Goal: Information Seeking & Learning: Understand process/instructions

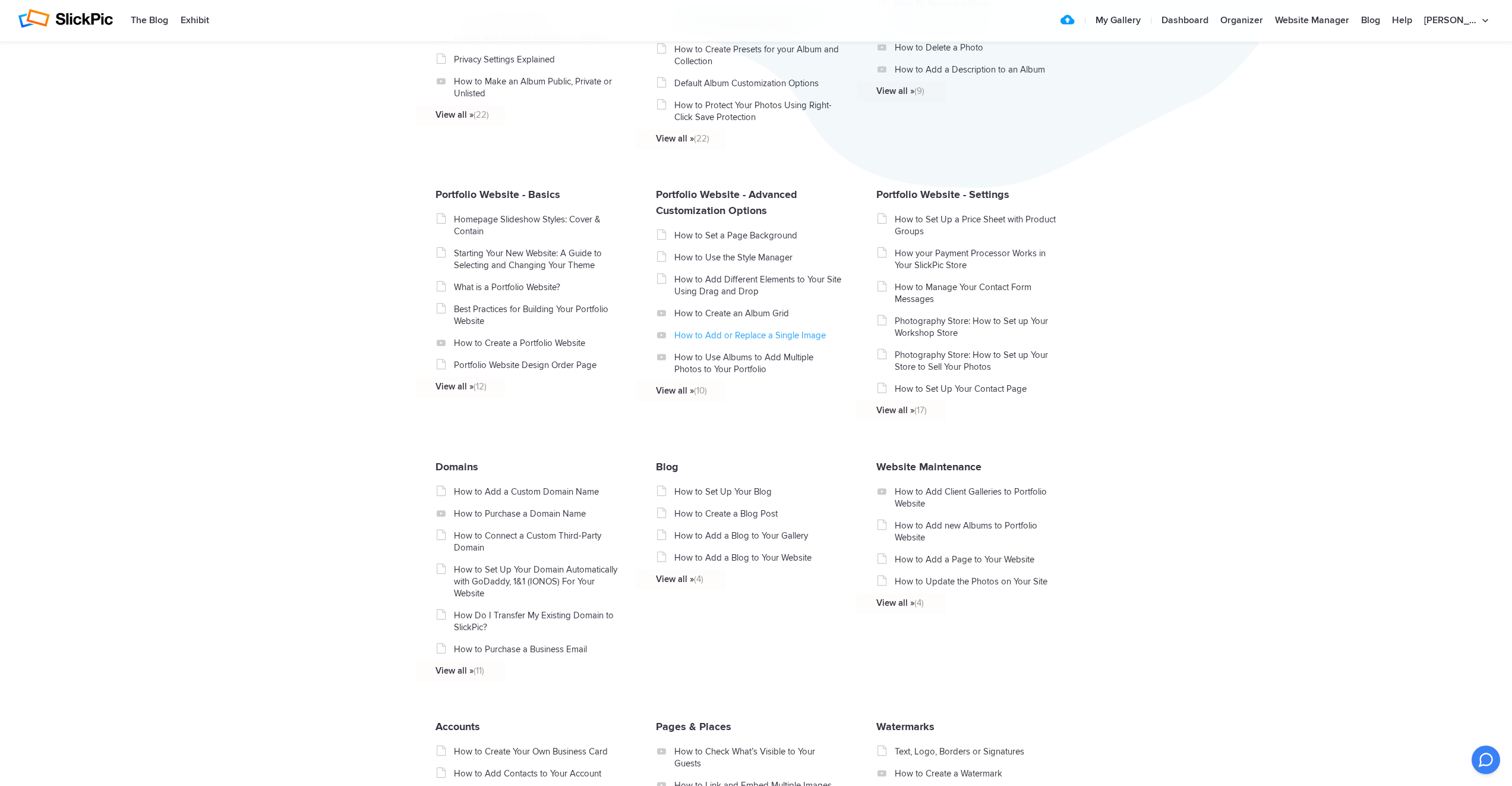
scroll to position [377, 0]
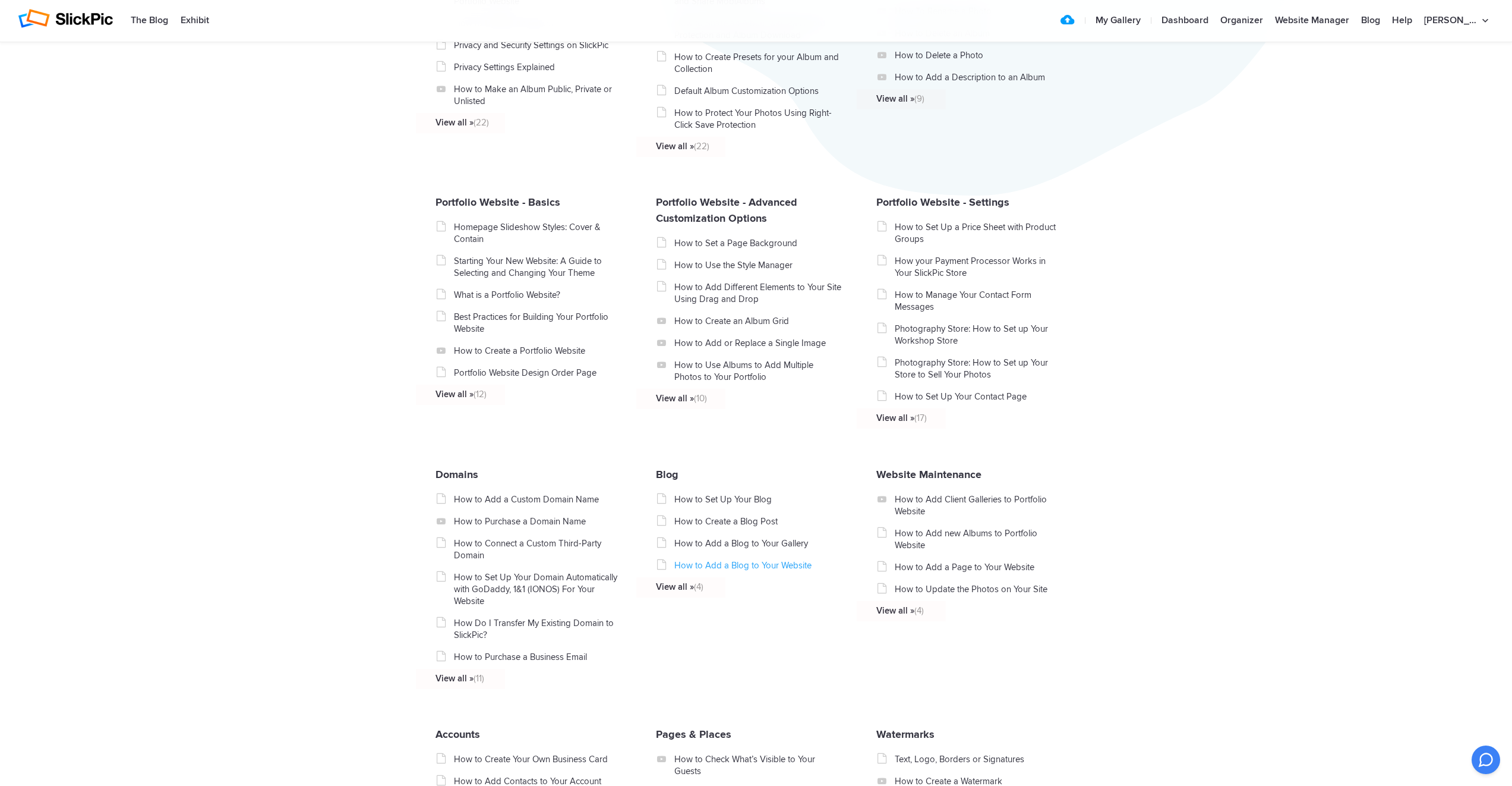
click at [702, 566] on link "How to Add a Blog to Your Website" at bounding box center [758, 565] width 168 height 12
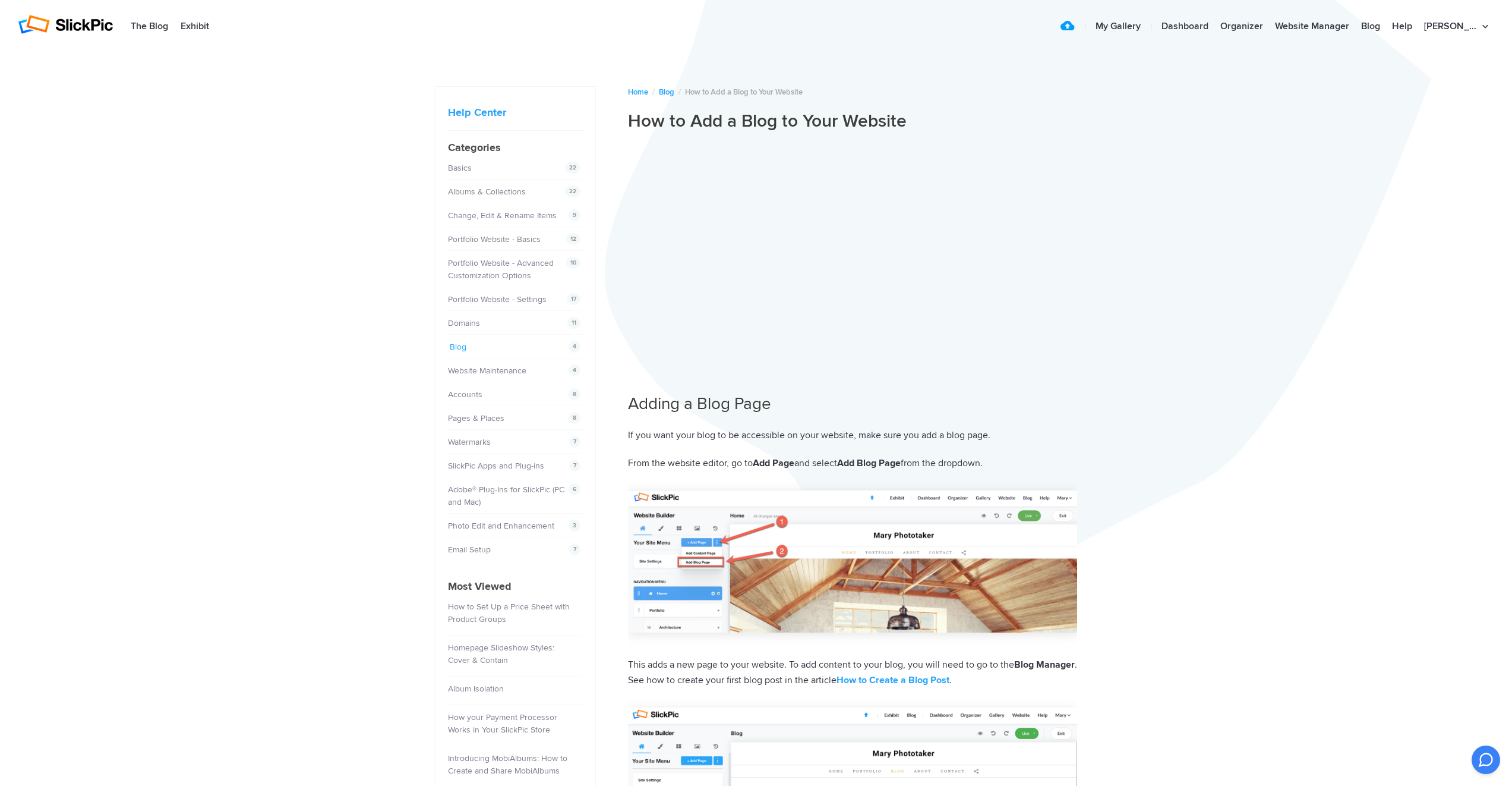
click at [463, 349] on link "Blog" at bounding box center [457, 347] width 16 height 10
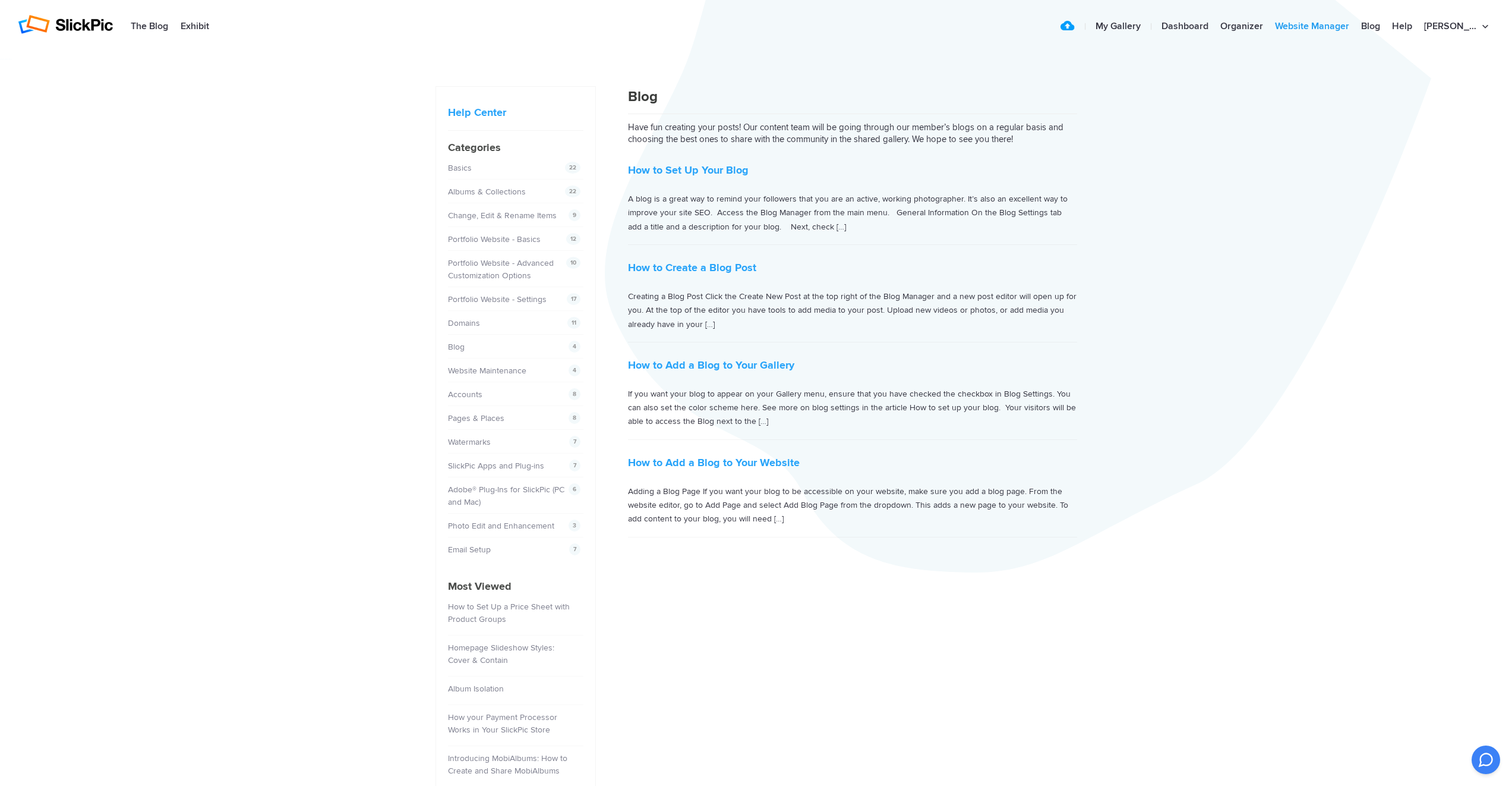
click at [1326, 28] on link "Website Manager" at bounding box center [1311, 26] width 86 height 24
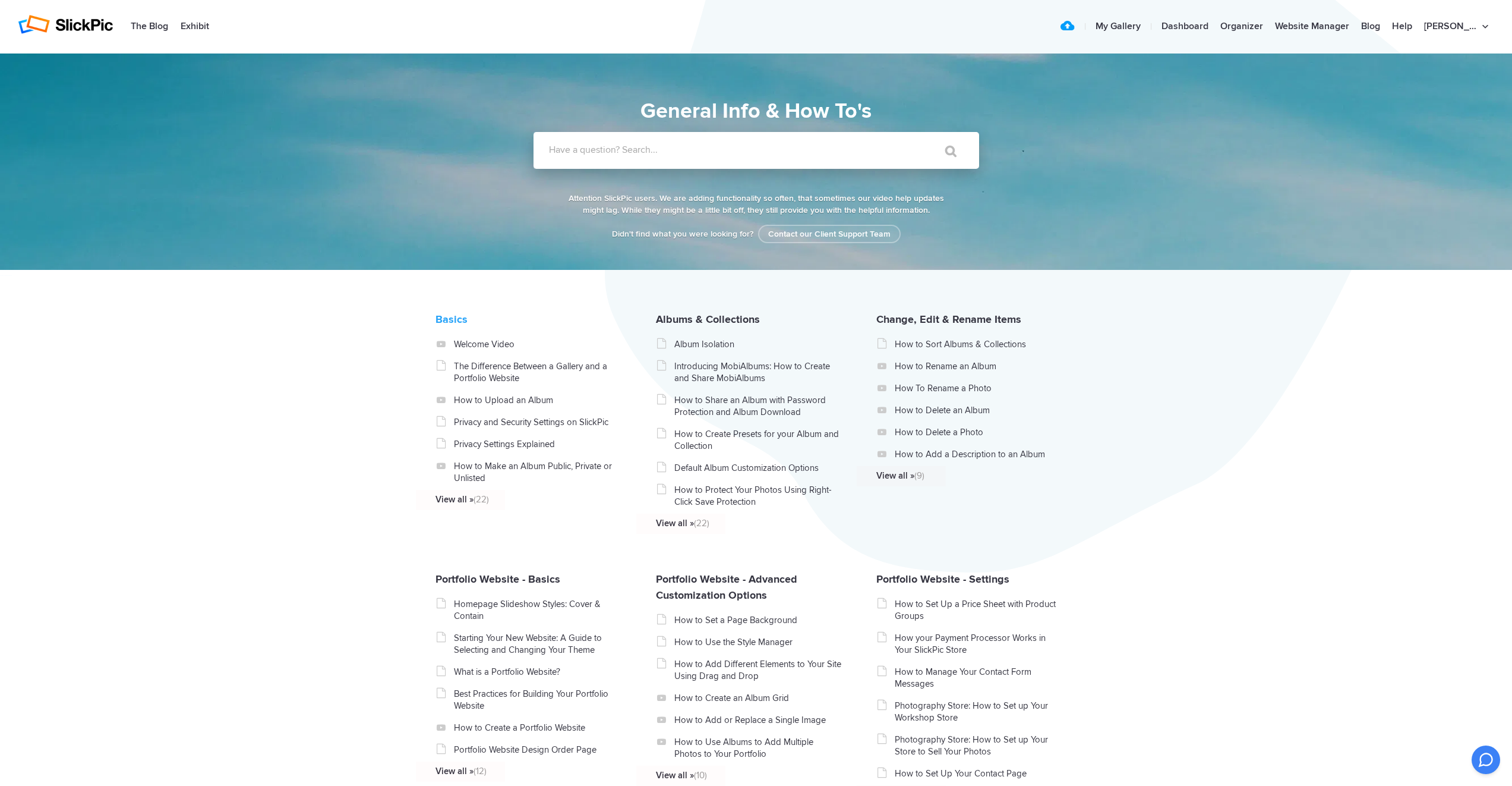
click at [450, 326] on link "Basics" at bounding box center [451, 319] width 32 height 13
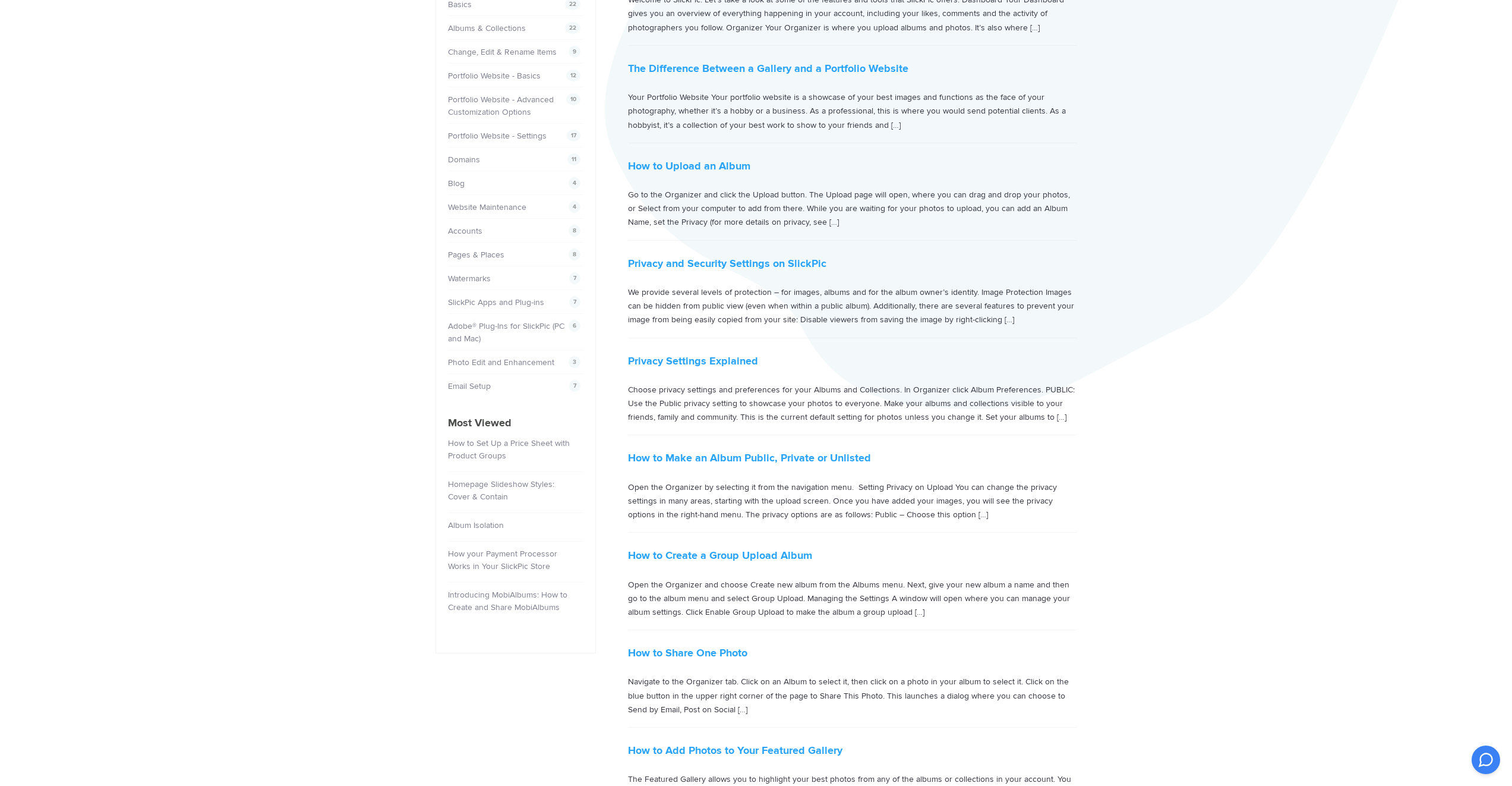
scroll to position [229, 0]
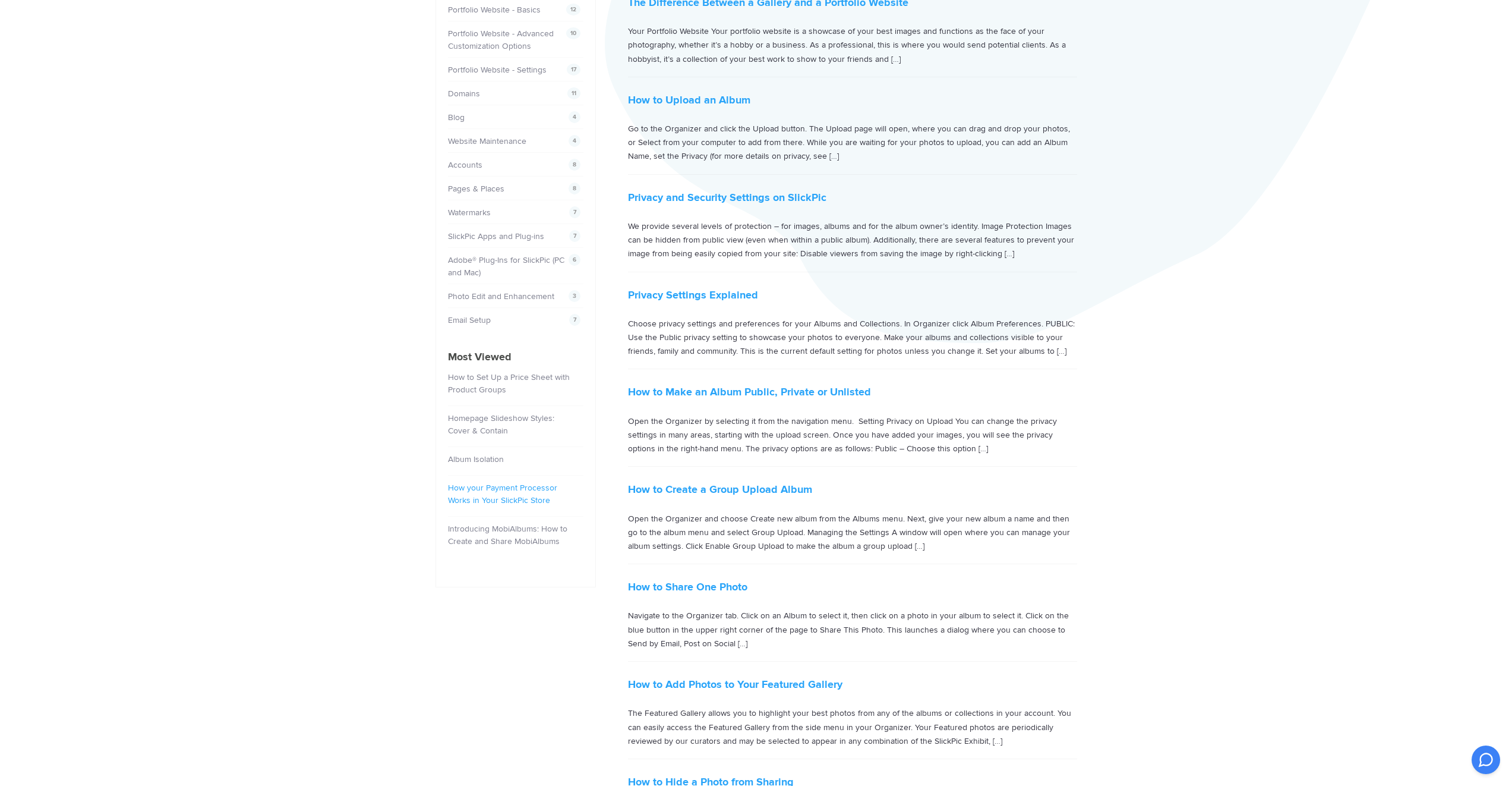
click at [510, 502] on link "How your Payment Processor Works in Your SlickPic Store" at bounding box center [502, 494] width 109 height 23
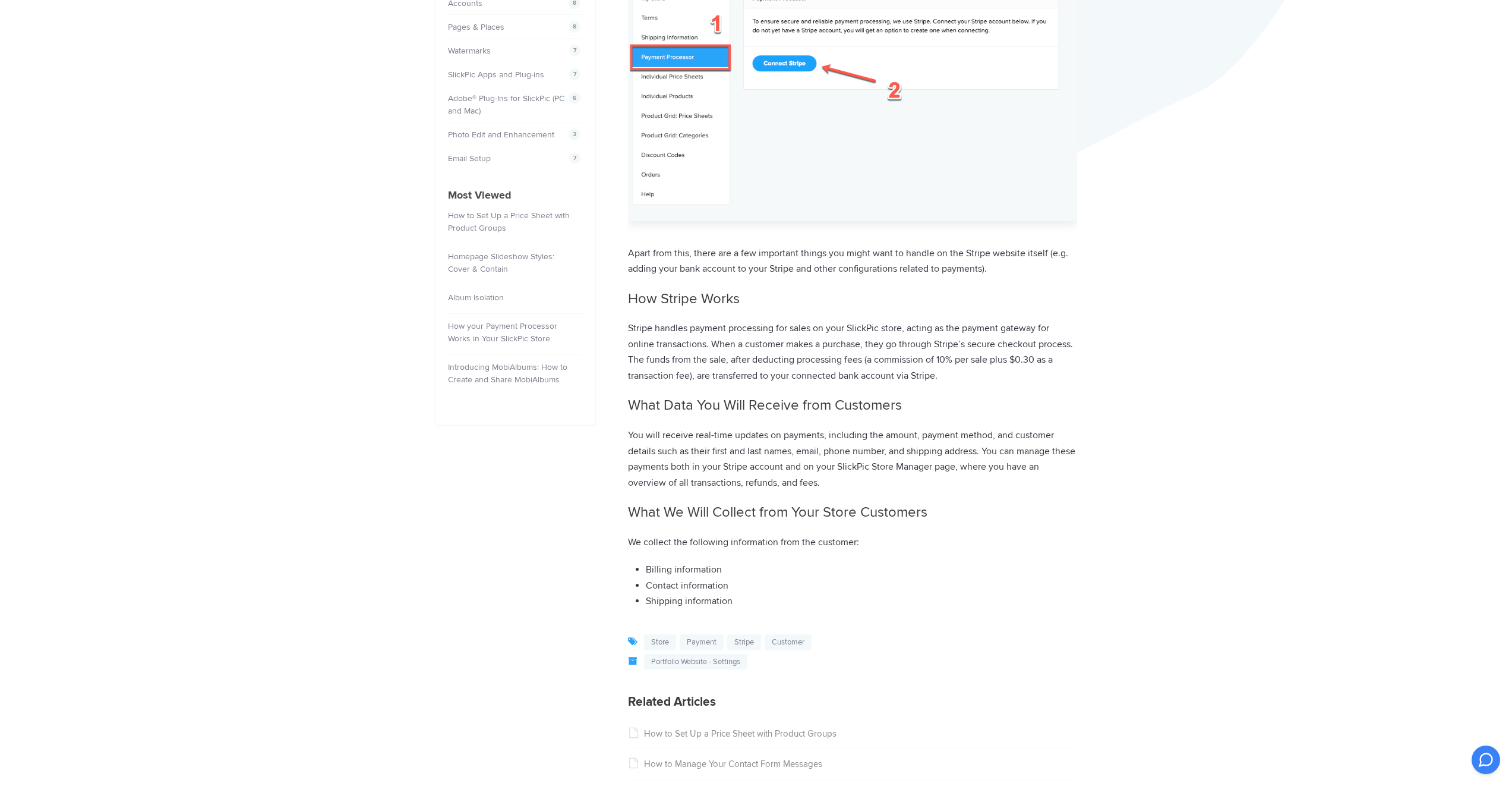
scroll to position [523, 0]
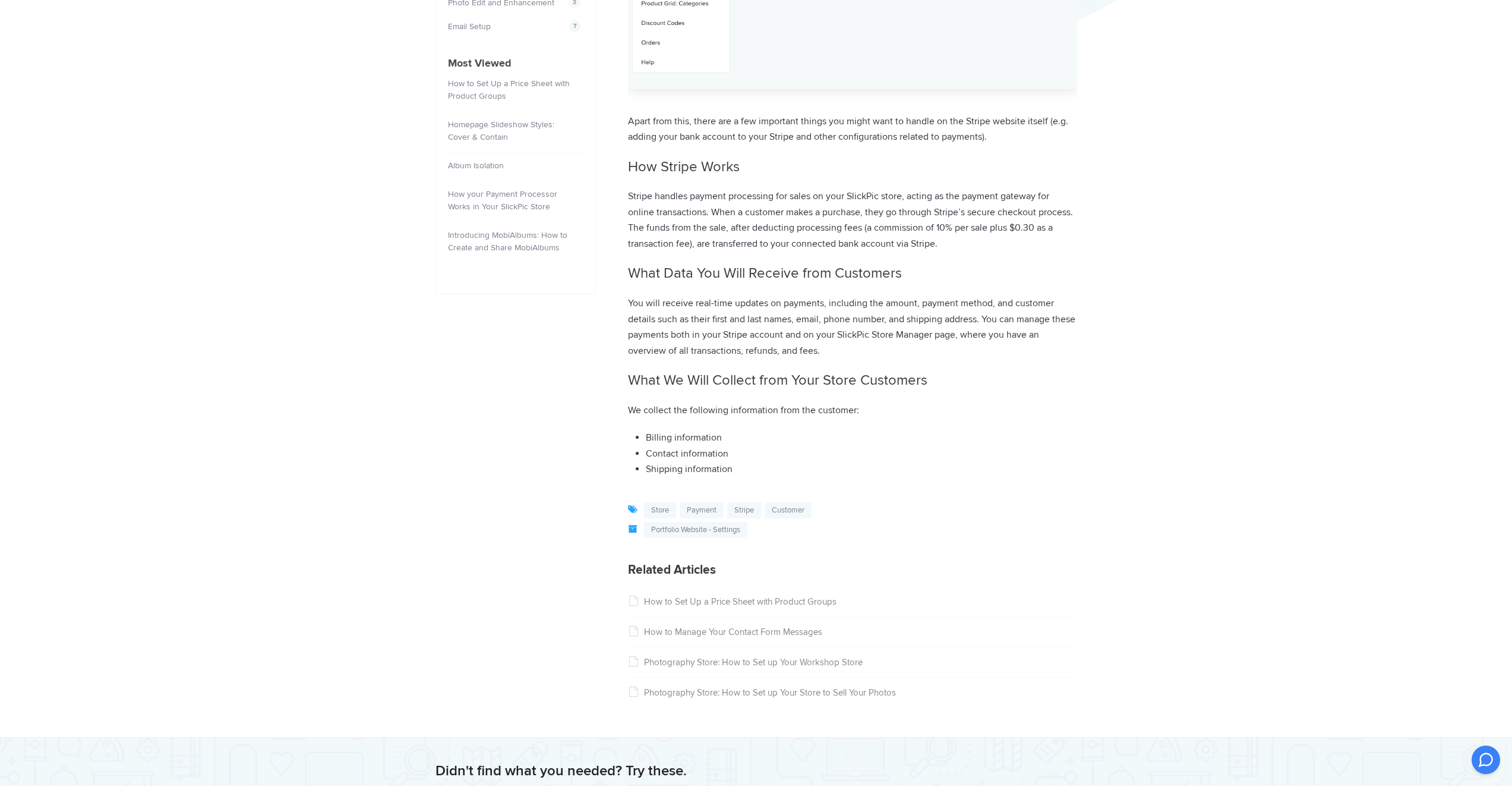
click at [714, 687] on link "Photography Store: How to Set up Your Store to Sell Your Photos" at bounding box center [761, 692] width 268 height 11
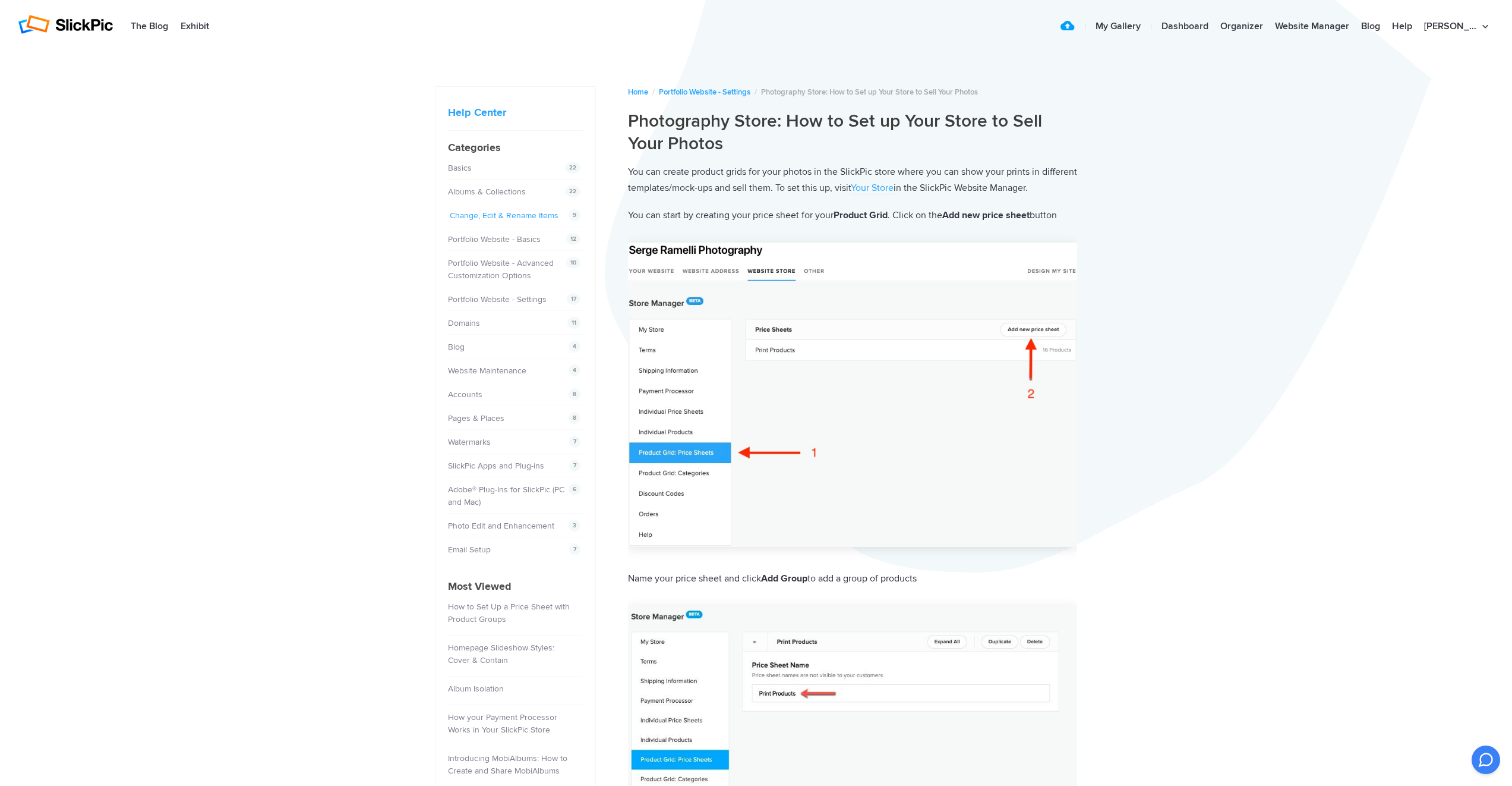
click at [487, 216] on link "Change, Edit & Rename Items" at bounding box center [504, 216] width 108 height 10
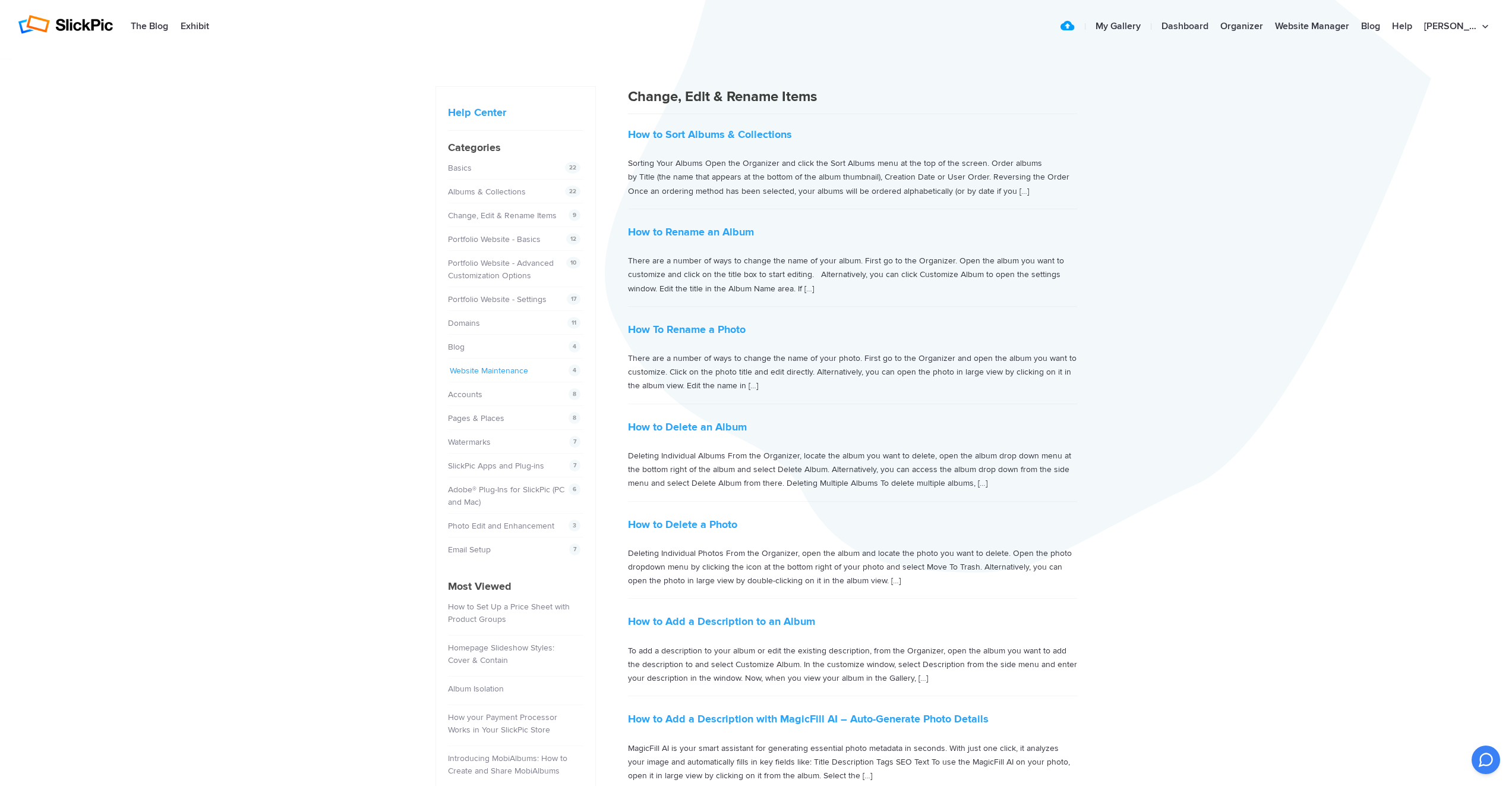
click at [480, 371] on link "Website Maintenance" at bounding box center [489, 371] width 78 height 10
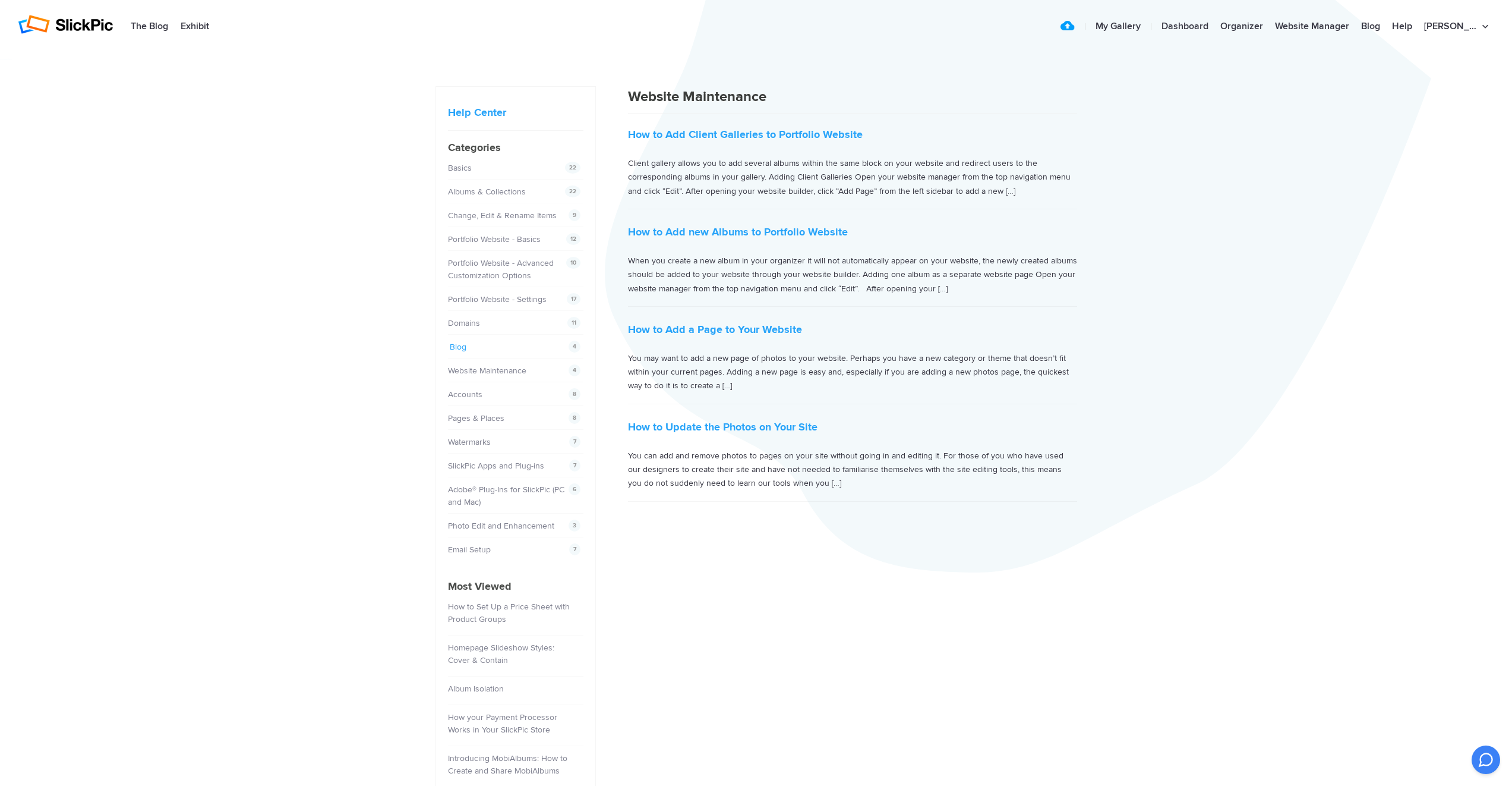
click at [455, 346] on link "Blog" at bounding box center [457, 347] width 16 height 10
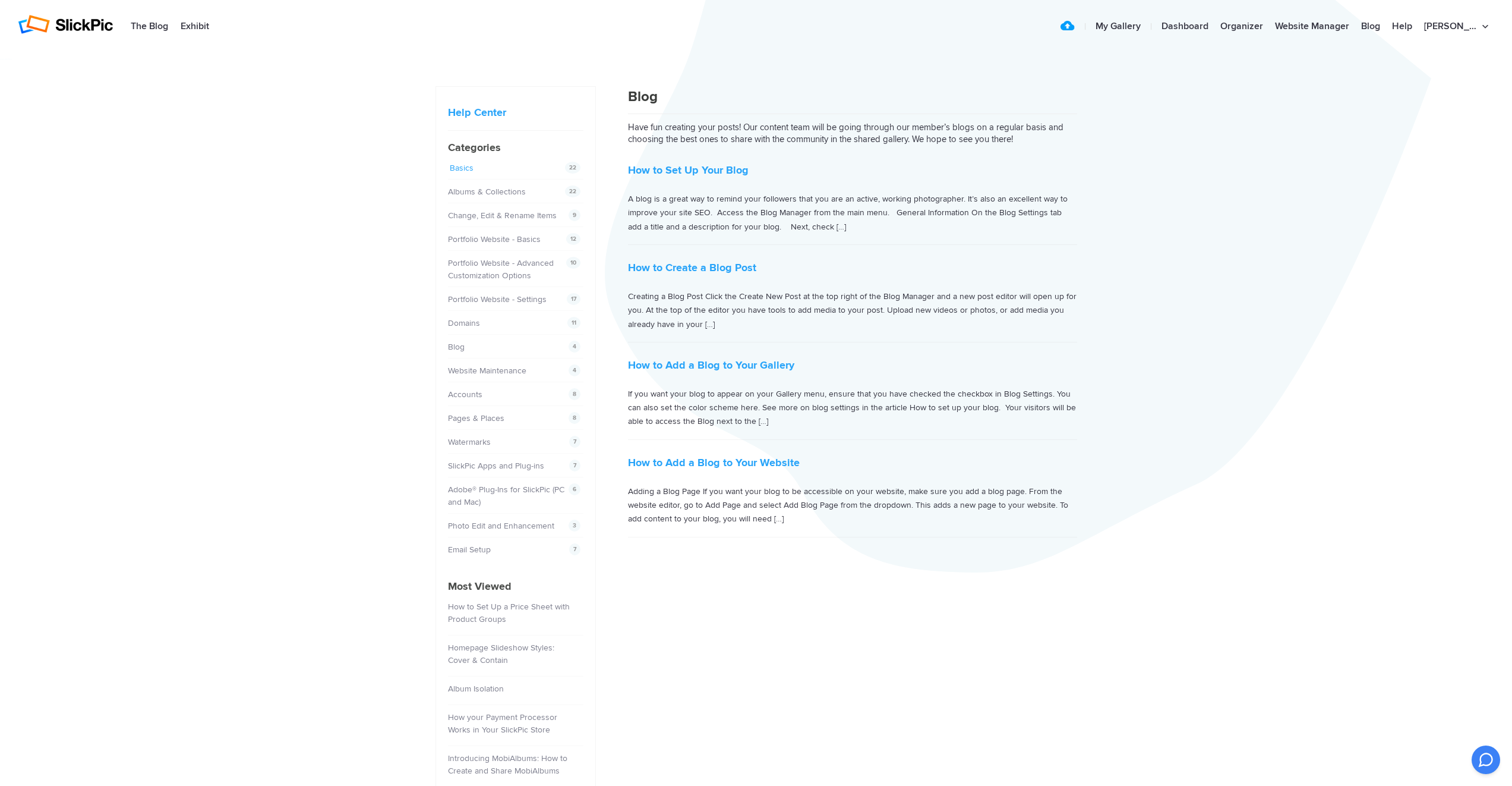
click at [470, 171] on link "Basics" at bounding box center [461, 168] width 24 height 10
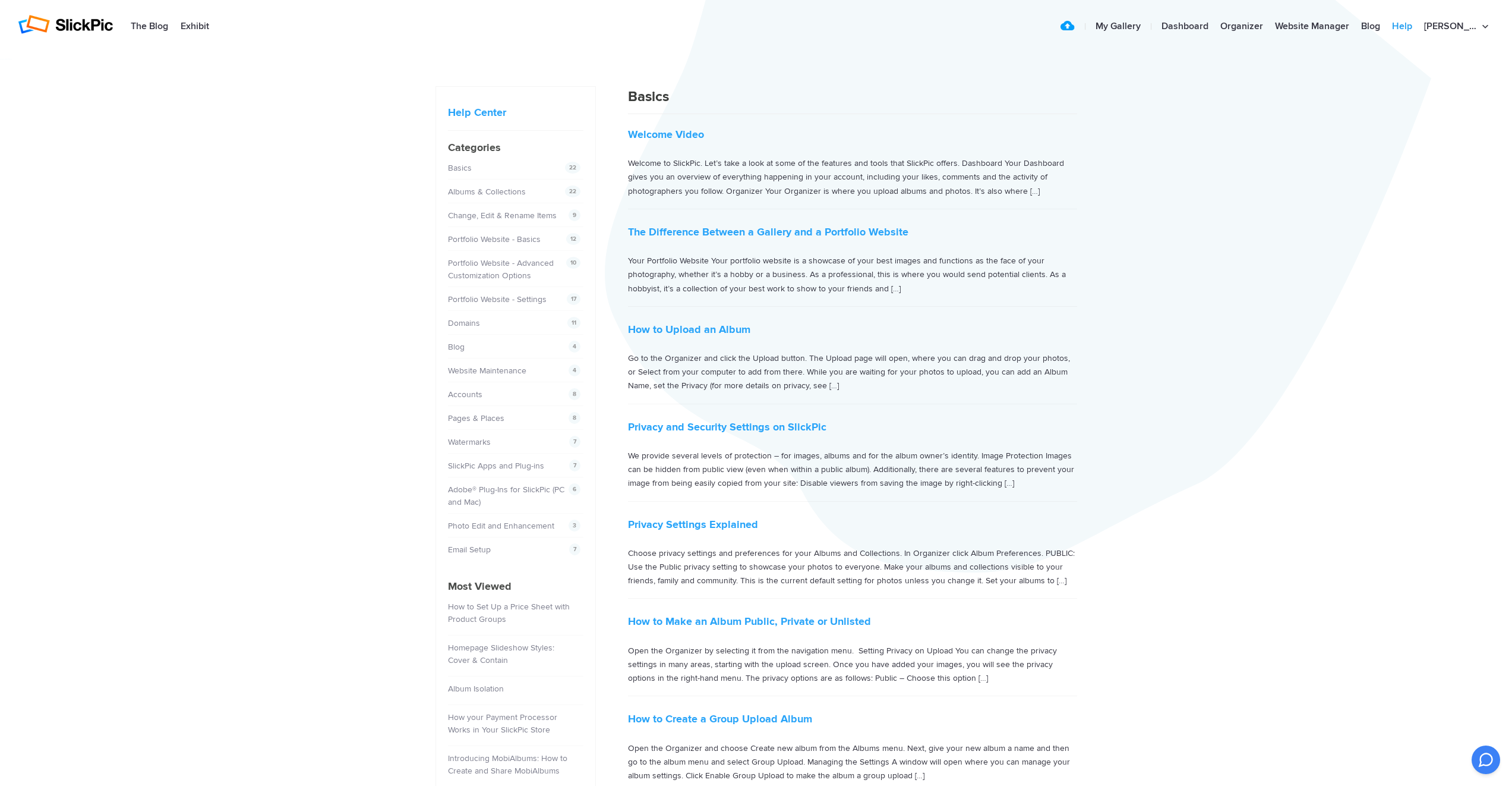
click at [1418, 26] on link "Help" at bounding box center [1401, 26] width 32 height 24
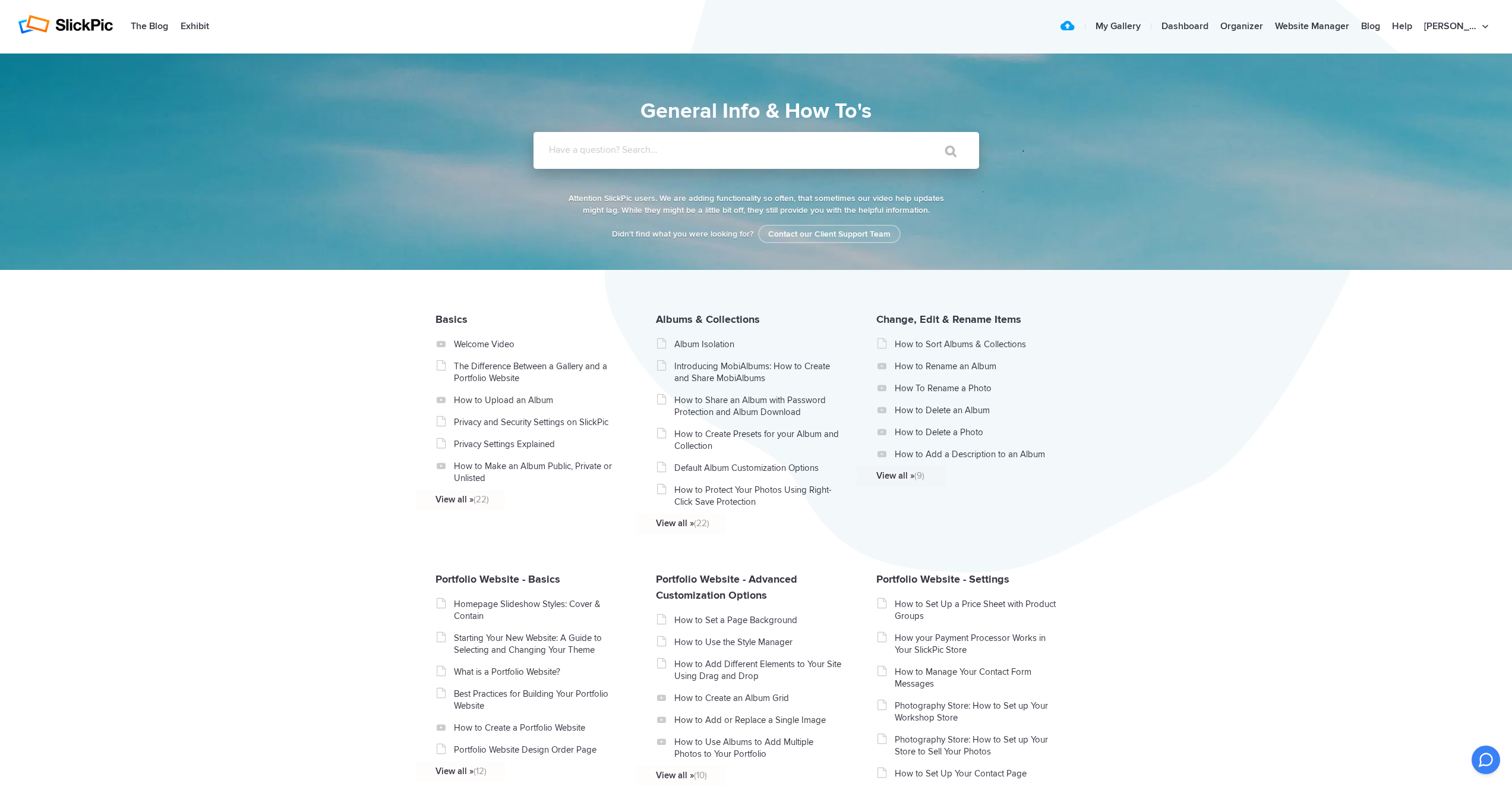
click at [647, 158] on input "Have a question? Search..." at bounding box center [732, 151] width 397 height 37
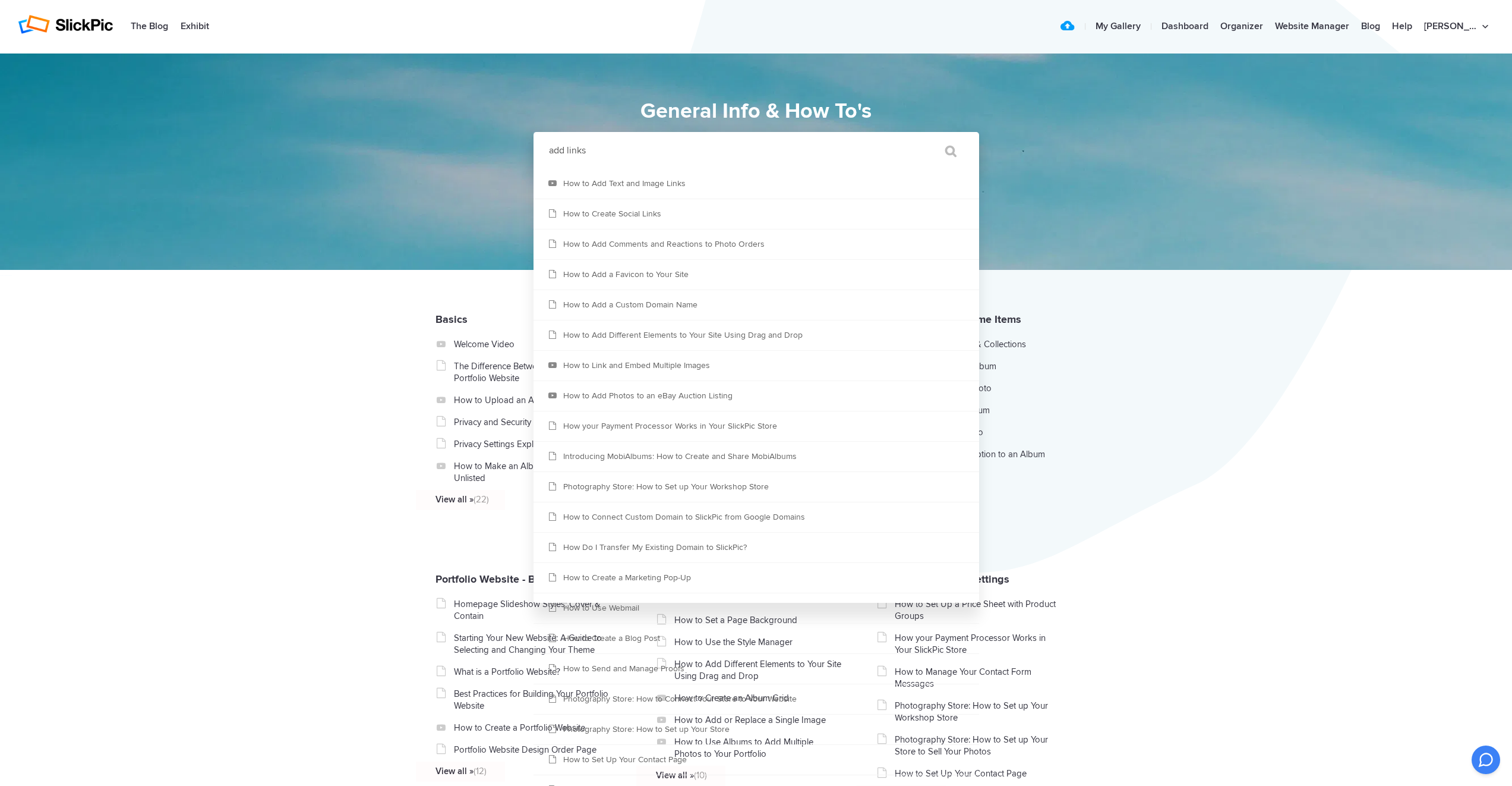
type input "add links"
click at [945, 151] on input "" at bounding box center [945, 151] width 50 height 29
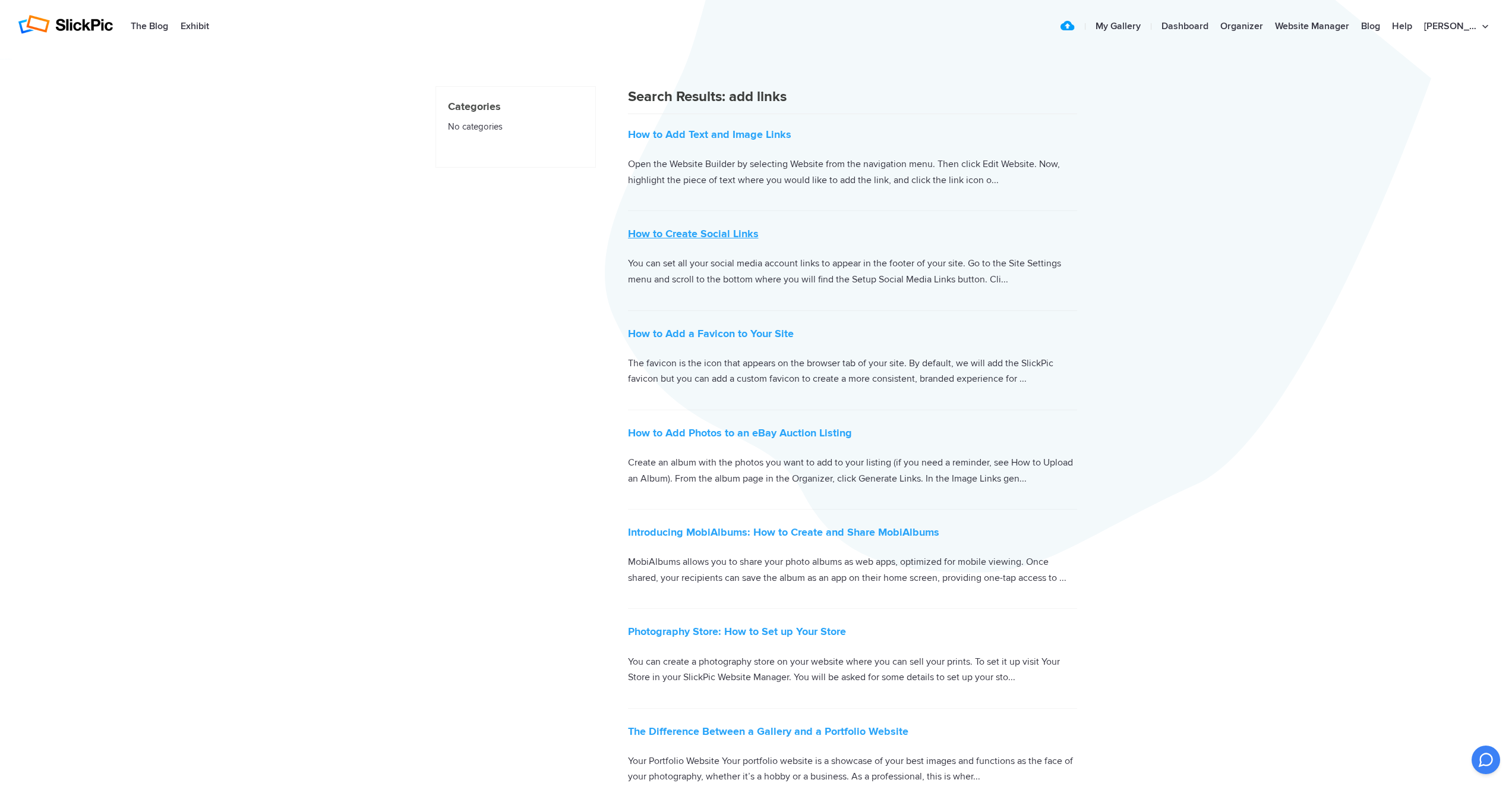
click at [724, 234] on link "How to Create Social Links" at bounding box center [693, 233] width 131 height 13
click at [729, 131] on link "How to Add Text and Image Links" at bounding box center [709, 134] width 163 height 13
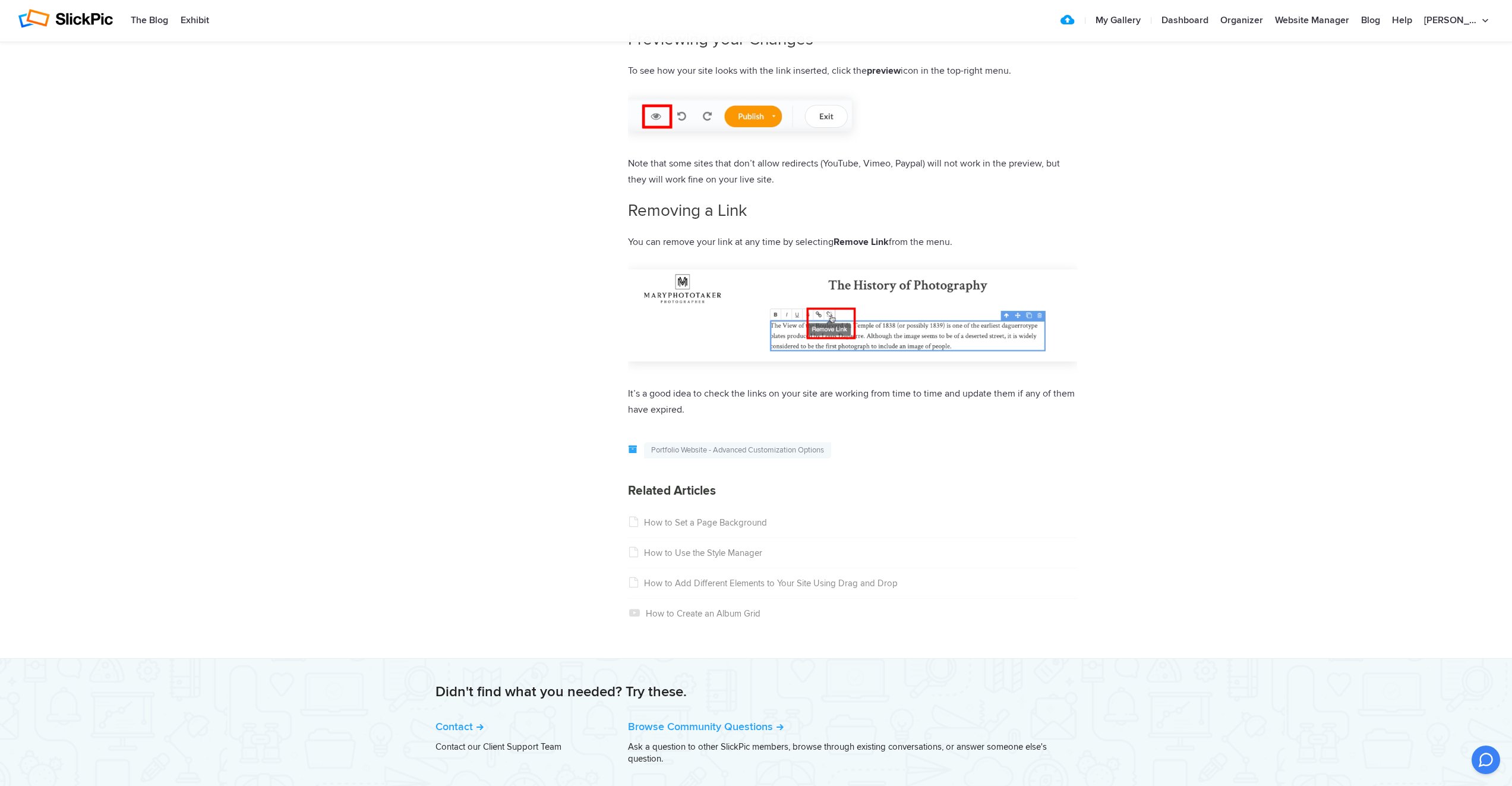
scroll to position [1477, 0]
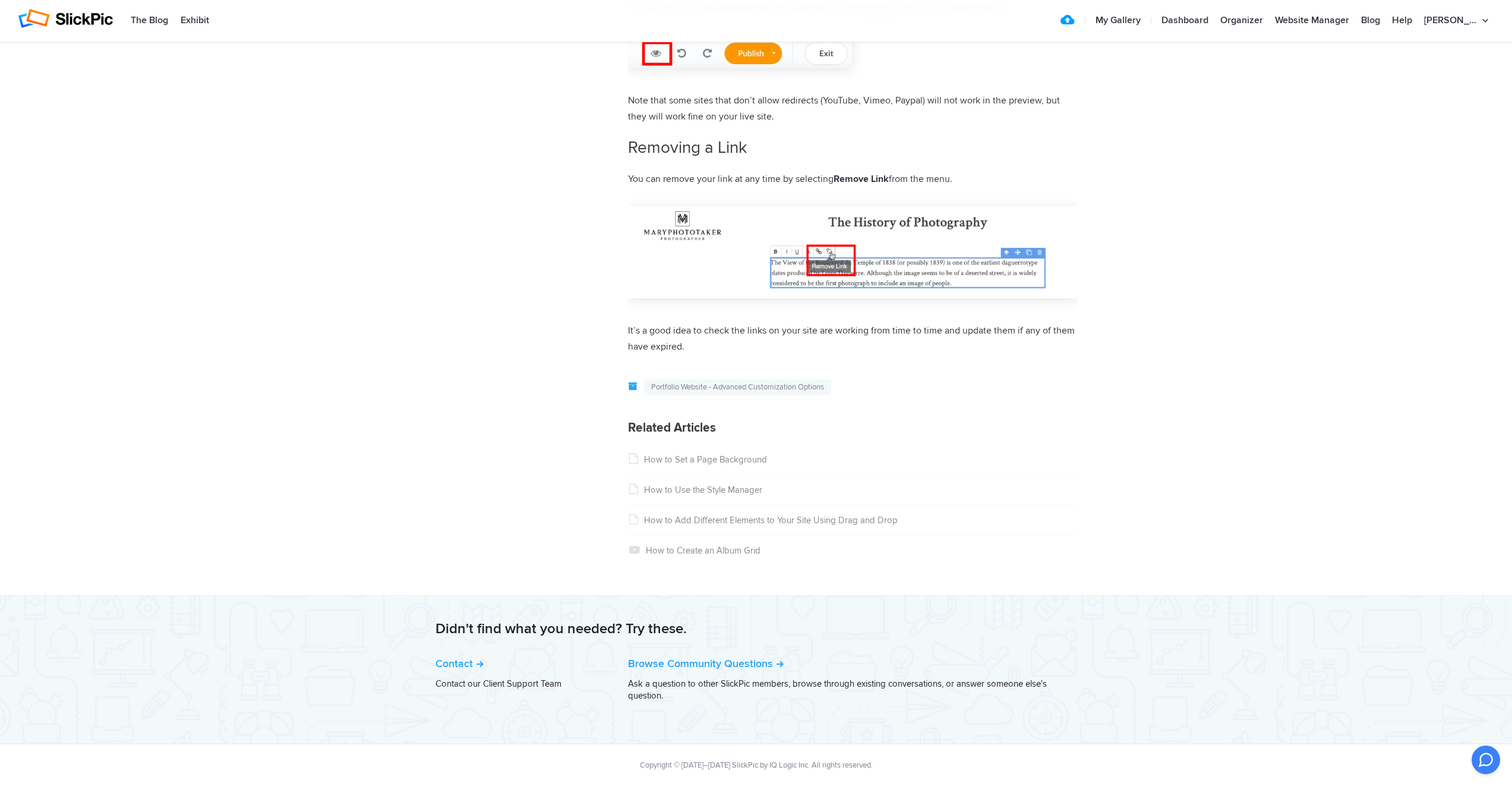
click at [771, 523] on link "How to Add Different Elements to Your Site Using Drag and Drop" at bounding box center [763, 520] width 270 height 11
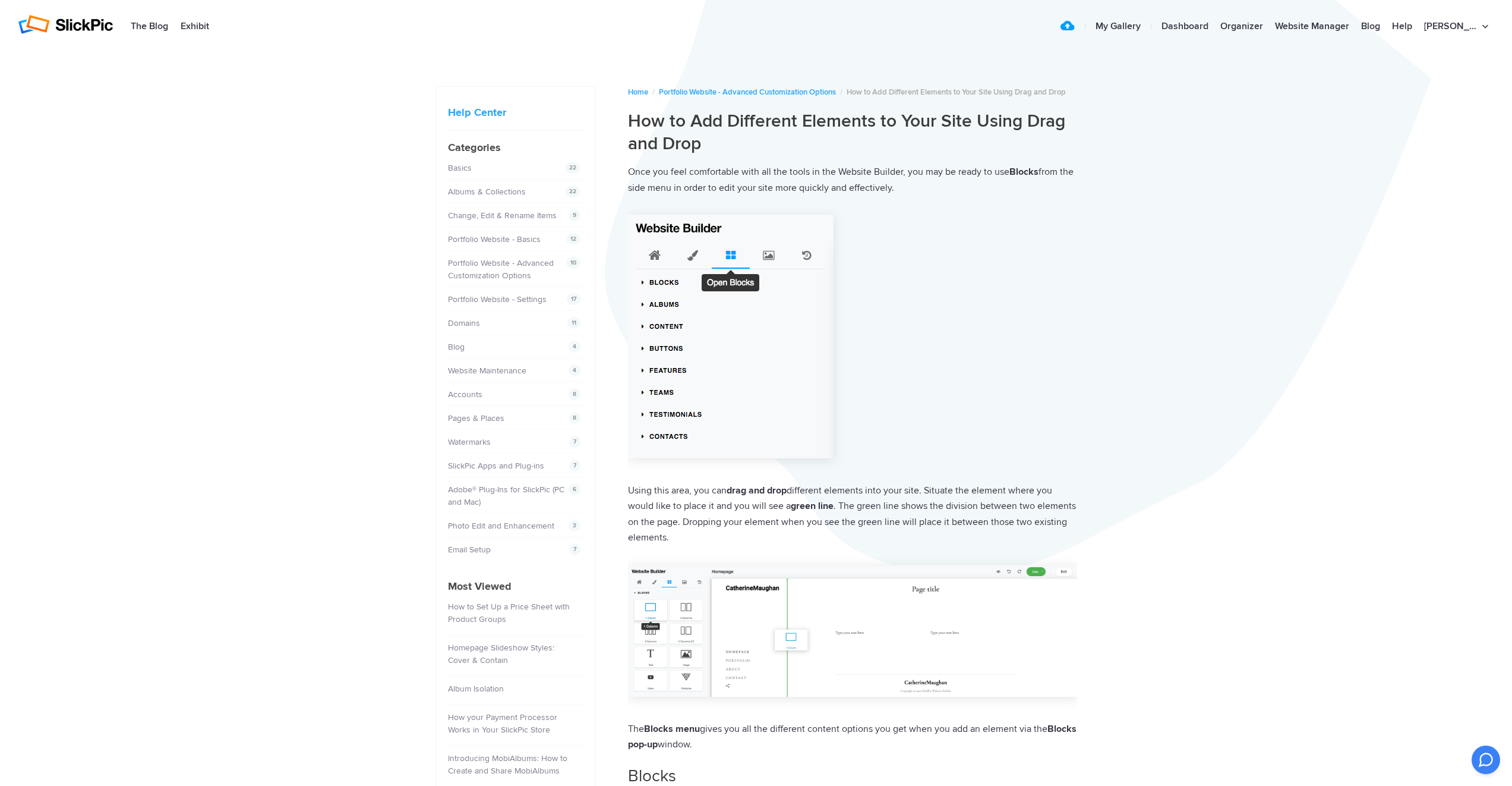
click at [67, 21] on img at bounding box center [65, 24] width 95 height 19
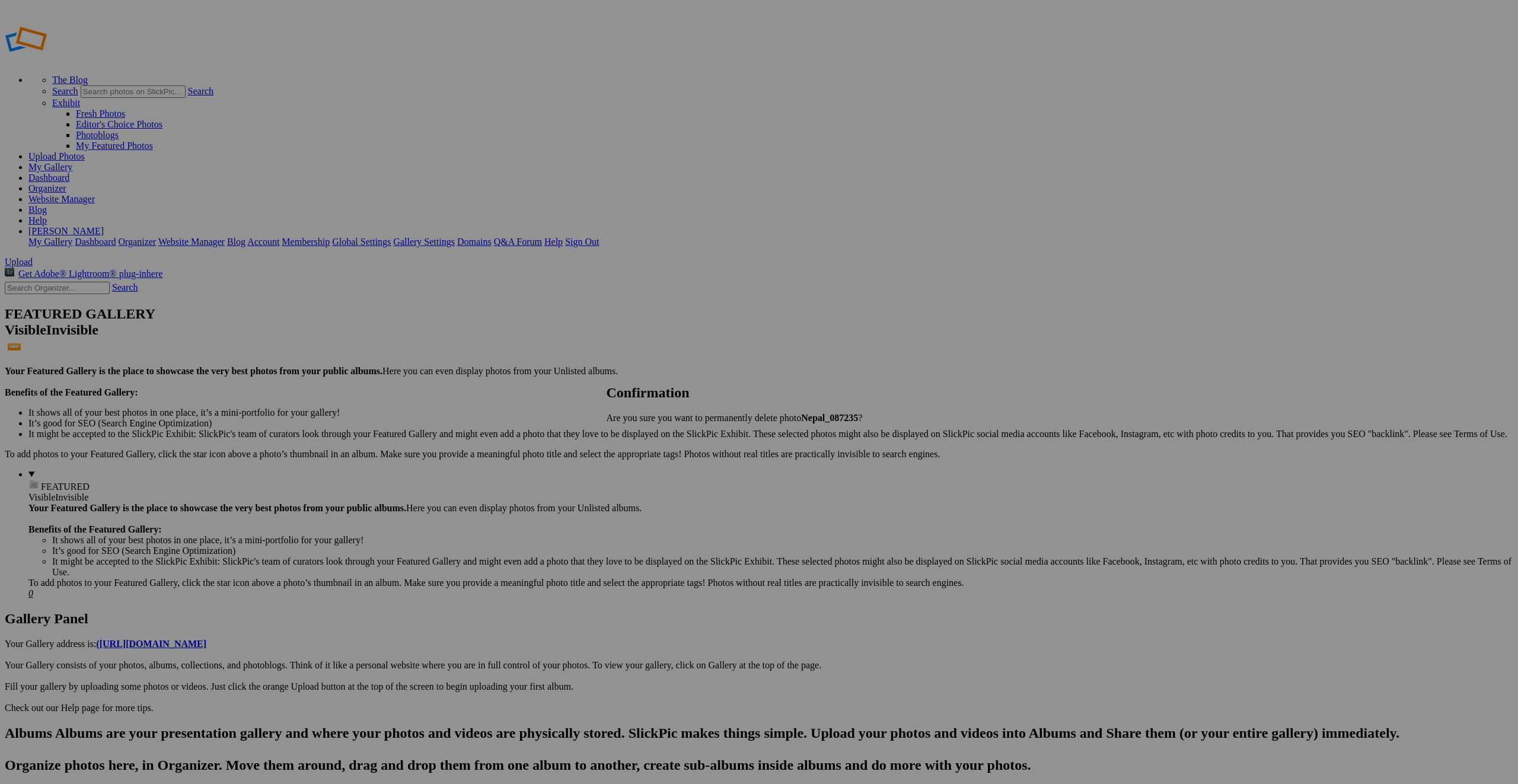
click at [657, 459] on span "Delete" at bounding box center [645, 459] width 25 height 10
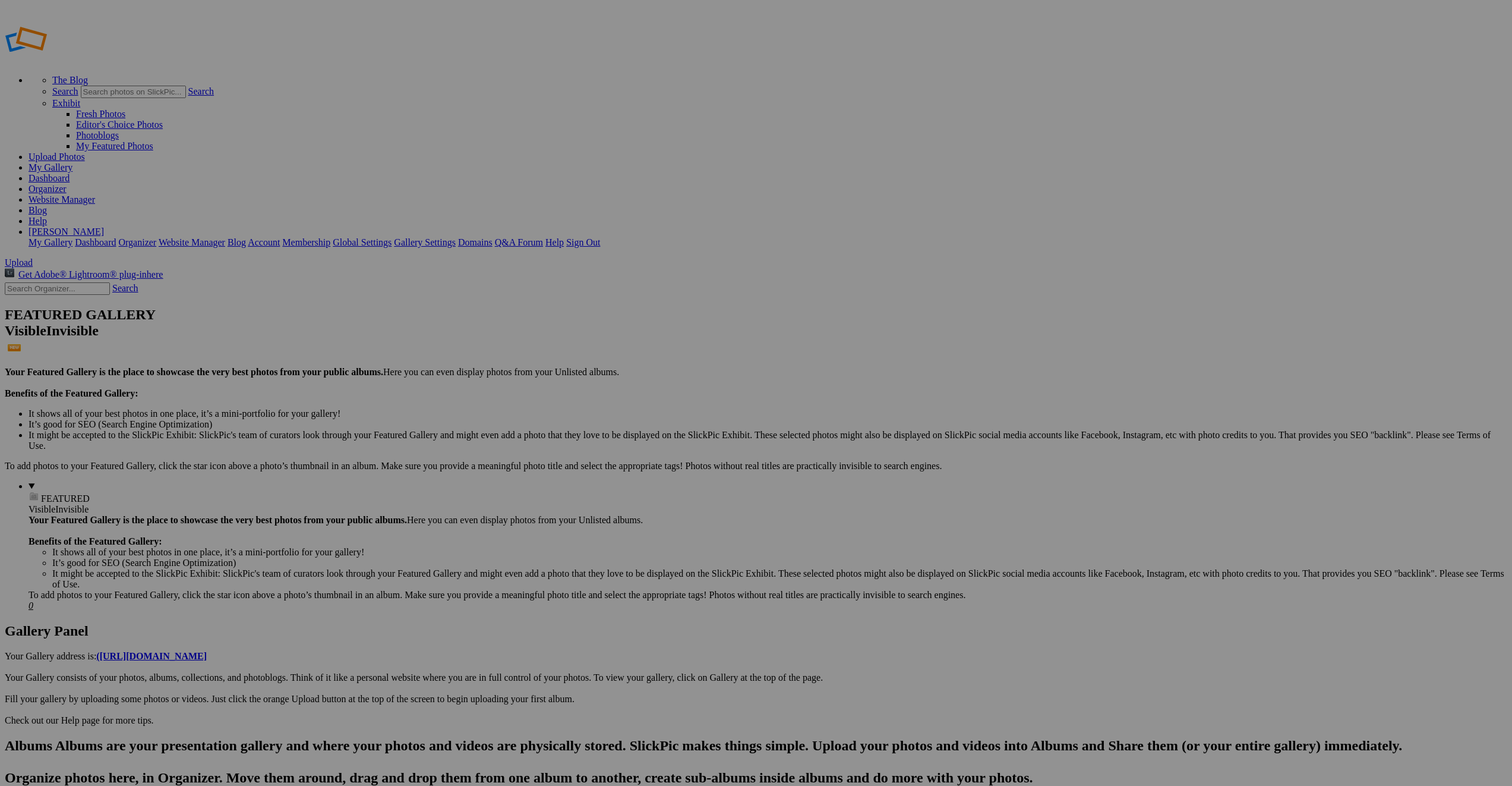
click at [5, 737] on link at bounding box center [5, 737] width 0 height 0
click at [36, 480] on details "FEATURED Visible Invisible Your Featured Gallery is the place to showcase the v…" at bounding box center [768, 545] width 1478 height 130
click at [41, 493] on span "FEATURED" at bounding box center [65, 498] width 49 height 10
click at [153, 141] on link "My Featured Photos" at bounding box center [115, 146] width 77 height 10
click at [392, 237] on link "Global Settings" at bounding box center [362, 242] width 59 height 10
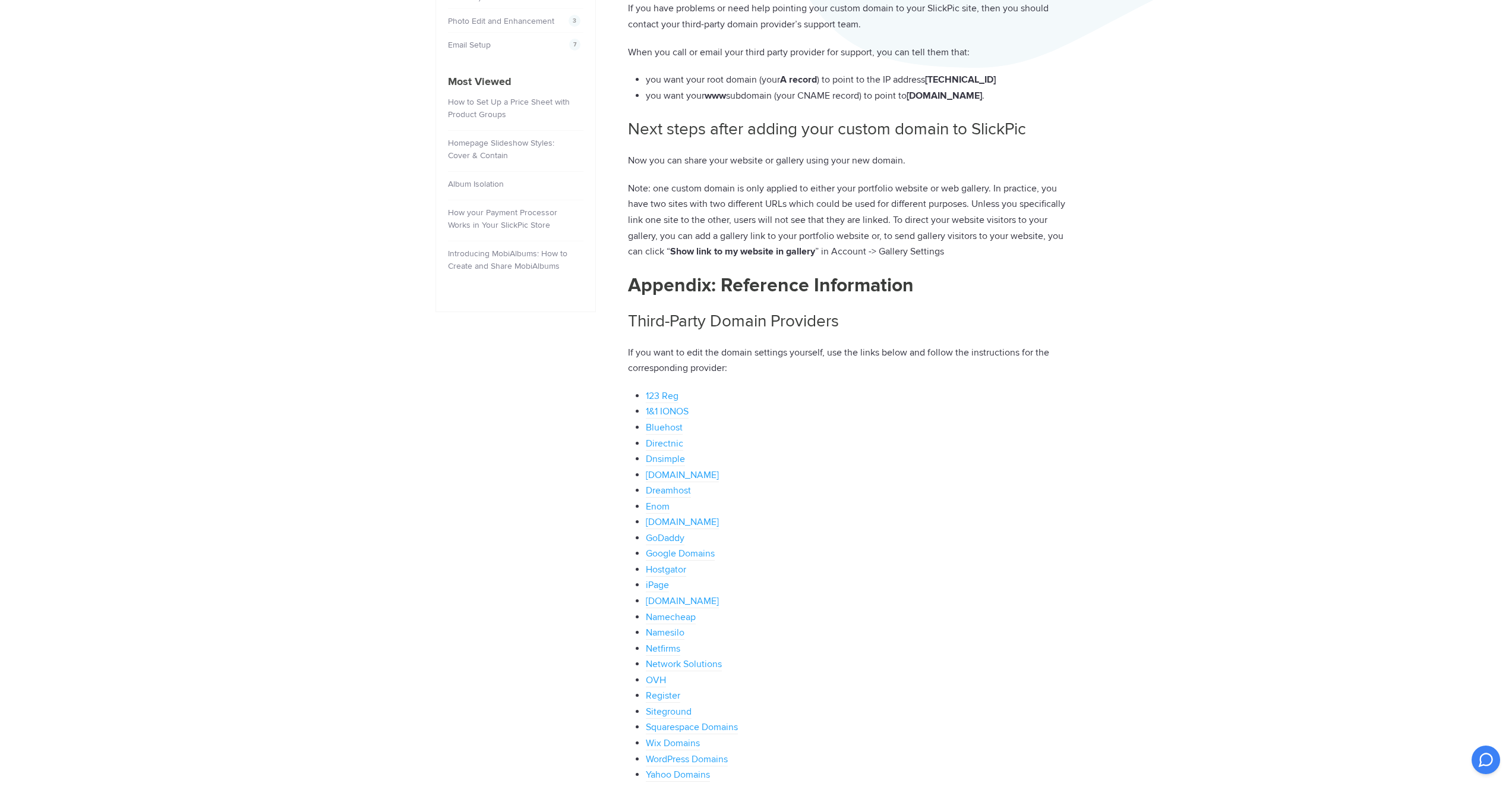
scroll to position [570, 0]
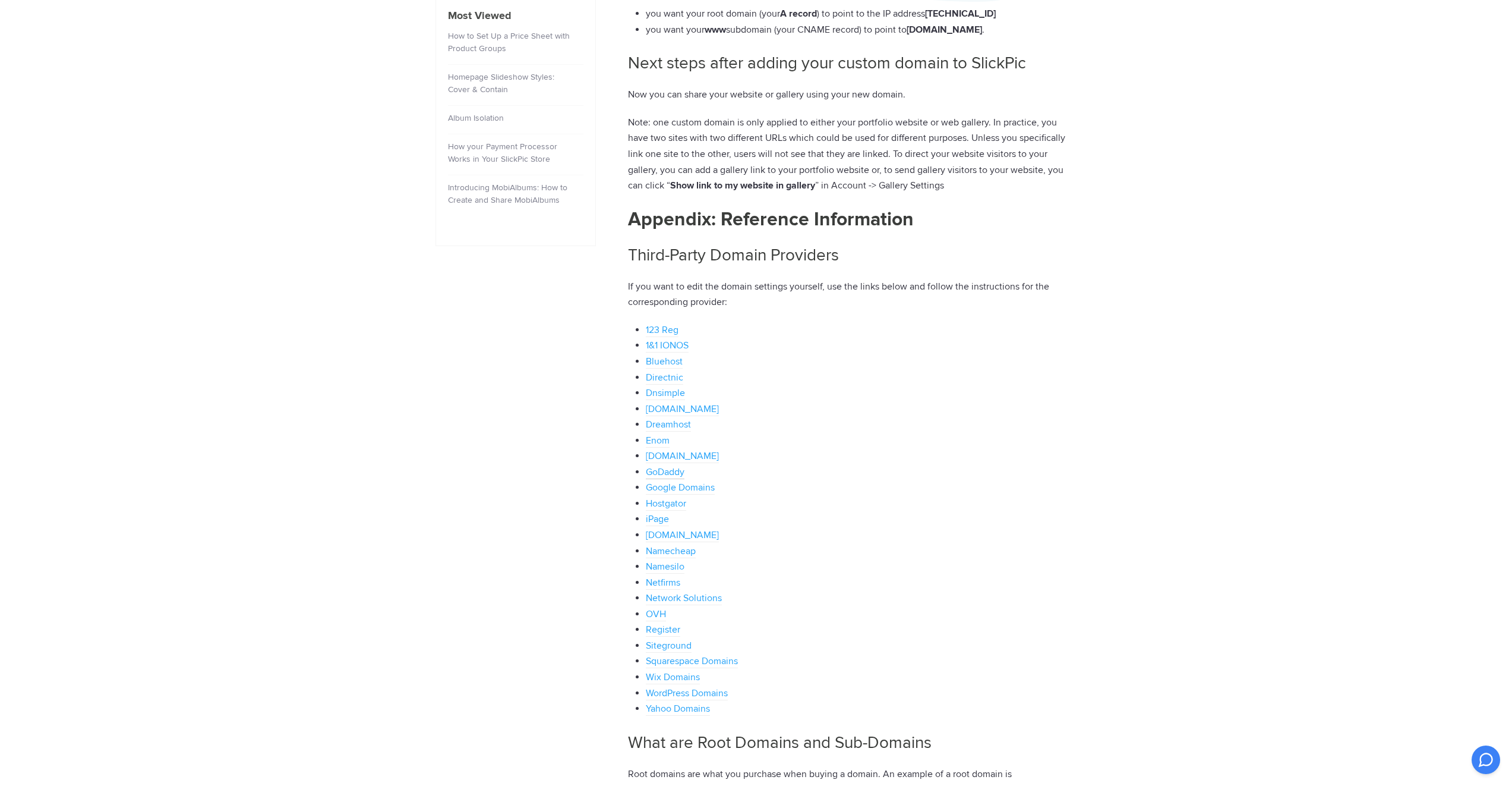
click at [666, 466] on link "GoDaddy" at bounding box center [665, 473] width 39 height 13
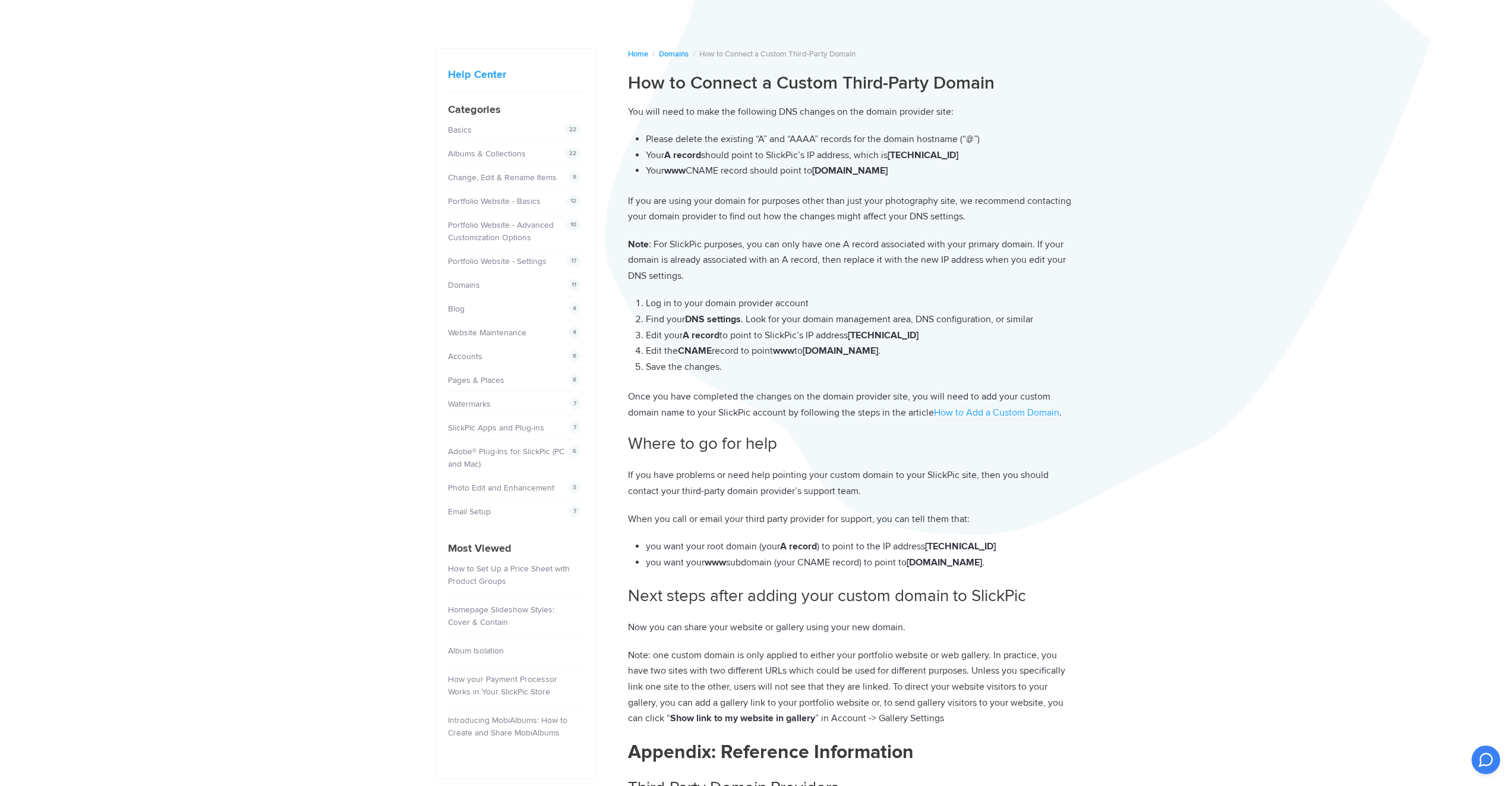
scroll to position [31, 0]
